Goal: Task Accomplishment & Management: Manage account settings

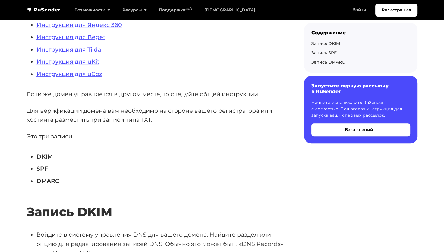
scroll to position [237, 0]
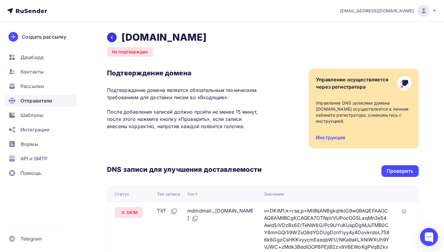
click at [112, 38] on icon at bounding box center [112, 37] width 2 height 3
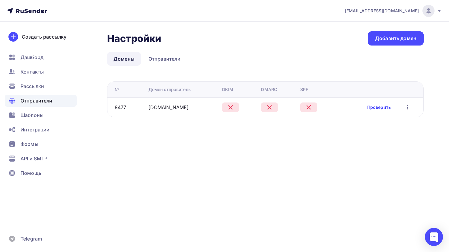
click at [380, 108] on link "Проверить" at bounding box center [379, 107] width 24 height 6
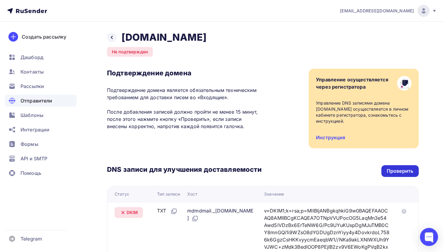
click at [410, 172] on div "Проверить" at bounding box center [400, 171] width 27 height 7
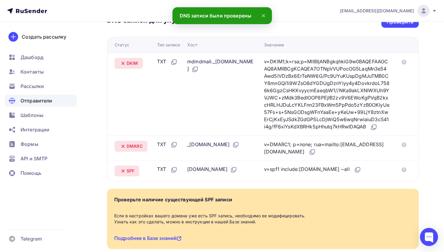
scroll to position [151, 0]
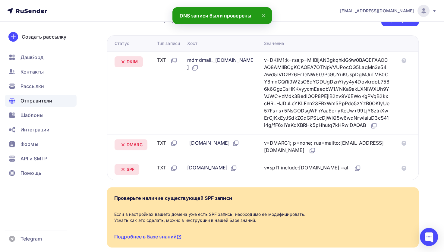
drag, startPoint x: 123, startPoint y: 61, endPoint x: 146, endPoint y: 94, distance: 39.6
click at [123, 62] on icon at bounding box center [122, 61] width 7 height 7
click at [403, 60] on icon at bounding box center [404, 60] width 5 height 5
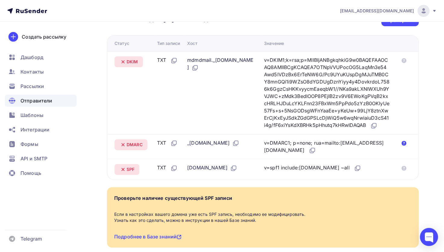
click at [404, 146] on icon at bounding box center [404, 143] width 5 height 5
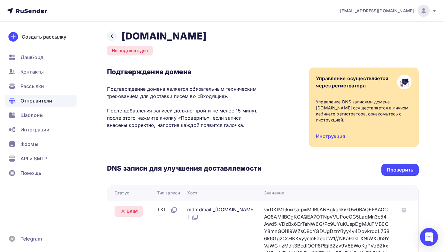
scroll to position [0, 0]
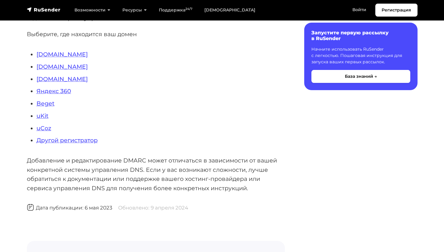
scroll to position [241, 0]
